Goal: Download file/media

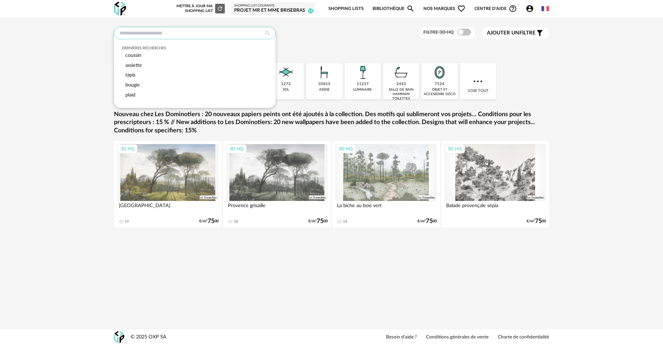
click at [185, 31] on input "text" at bounding box center [195, 33] width 162 height 12
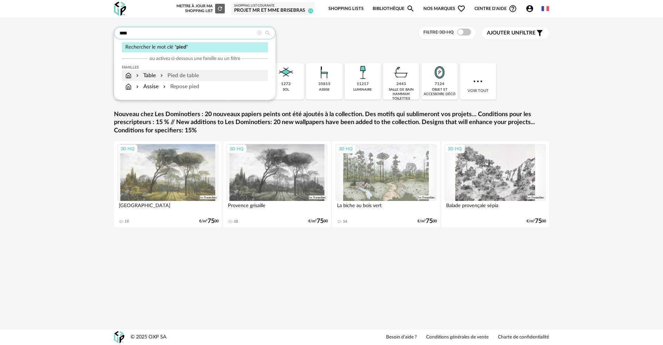
type input "****"
click at [173, 74] on div "Pied de table" at bounding box center [179, 76] width 40 height 8
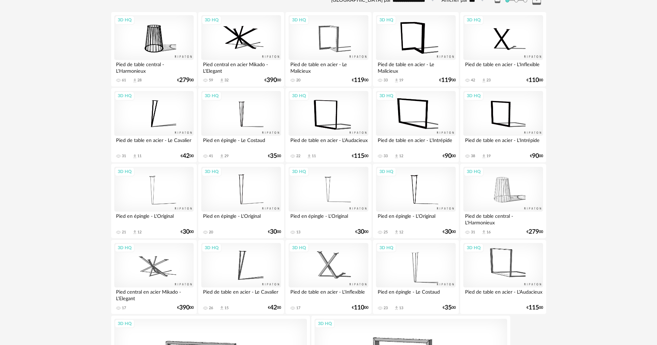
scroll to position [53, 0]
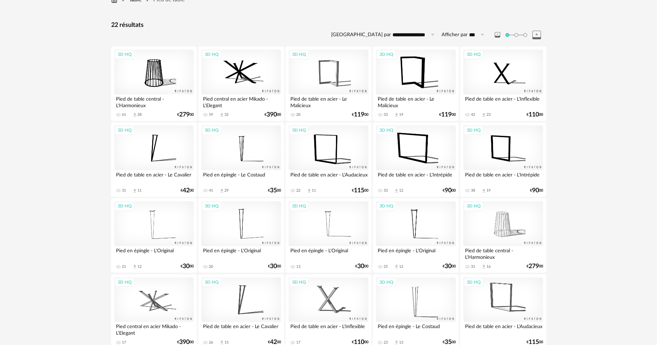
click at [179, 146] on div "3D HQ" at bounding box center [153, 148] width 79 height 45
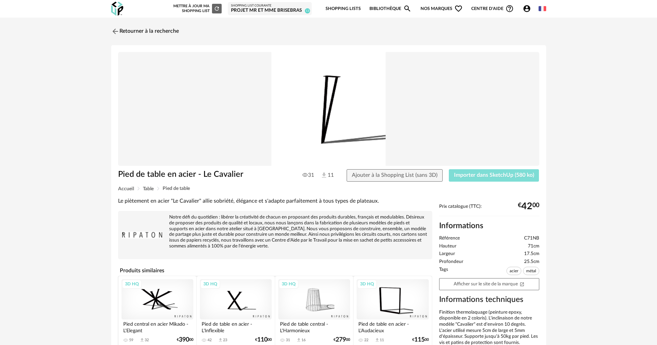
click at [467, 174] on span "Importer dans SketchUp (580 ko)" at bounding box center [494, 176] width 80 height 6
